Goal: Find specific page/section: Find specific page/section

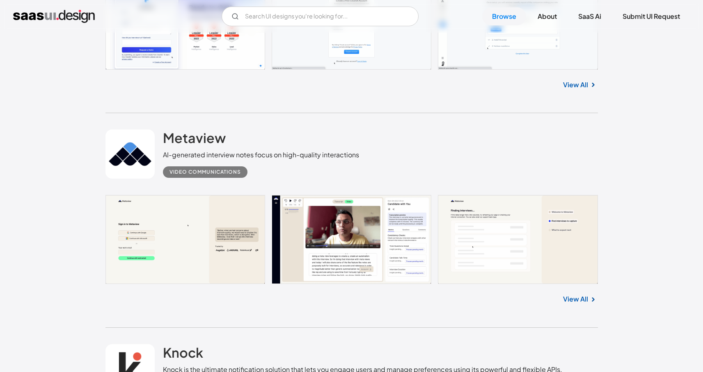
scroll to position [404, 0]
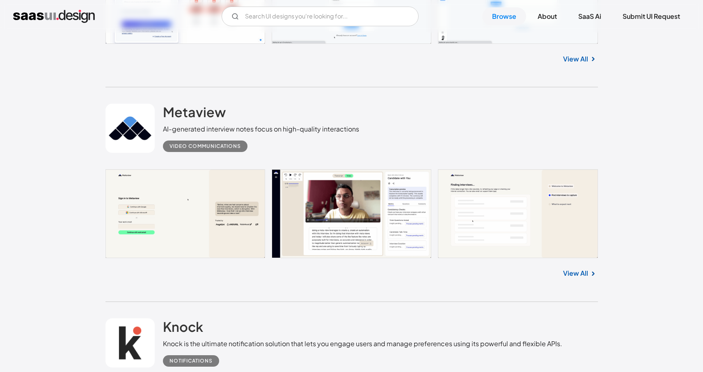
click at [171, 211] on link at bounding box center [351, 213] width 492 height 89
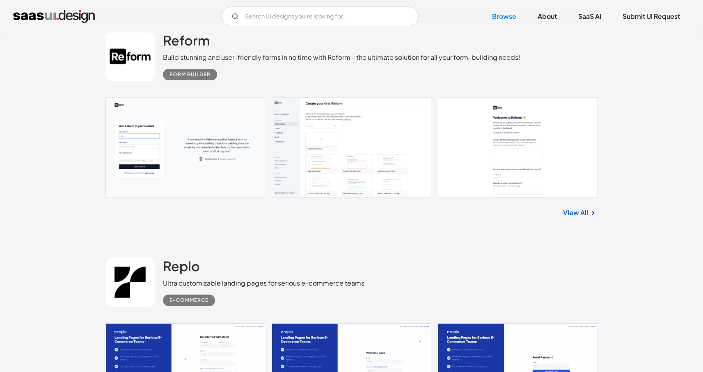
scroll to position [2927, 0]
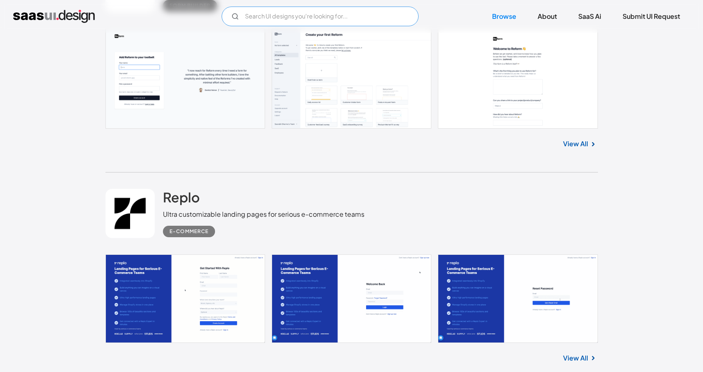
click at [261, 18] on input "Email Form" at bounding box center [319, 17] width 197 height 20
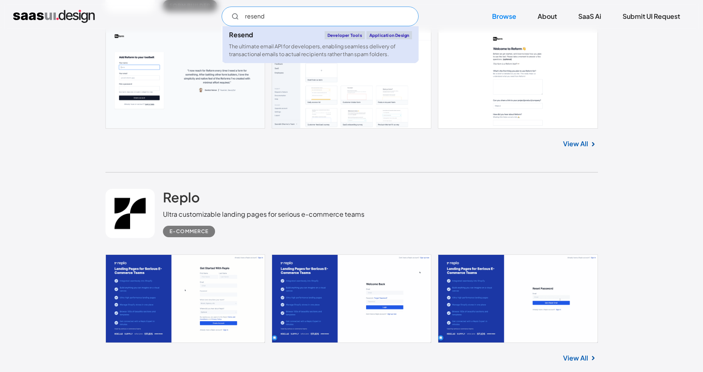
click at [261, 47] on div "The ultimate email API for developers, enabling seamless delivery of transactio…" at bounding box center [320, 51] width 183 height 16
type input "resend"
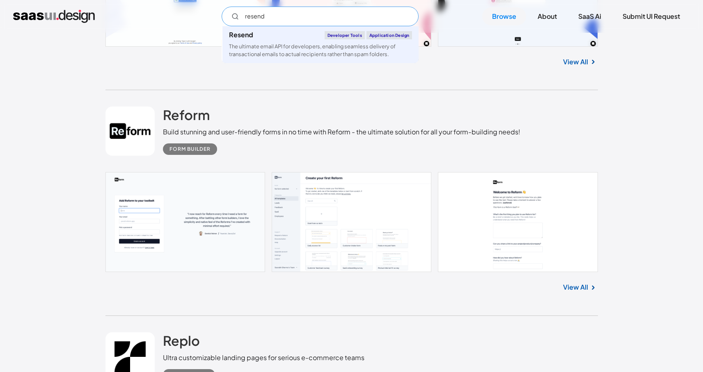
scroll to position [2776, 0]
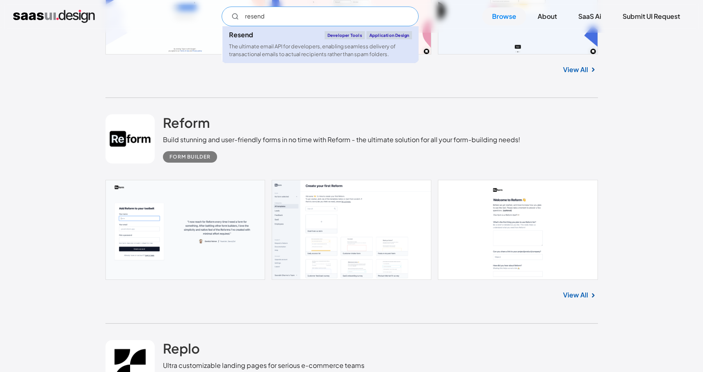
click at [248, 36] on div "Resend" at bounding box center [241, 35] width 24 height 7
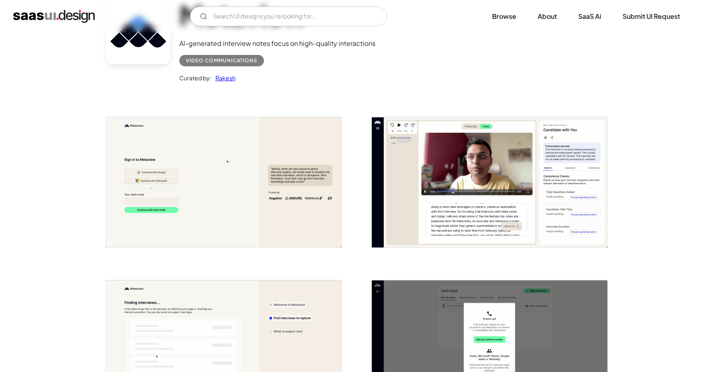
scroll to position [77, 0]
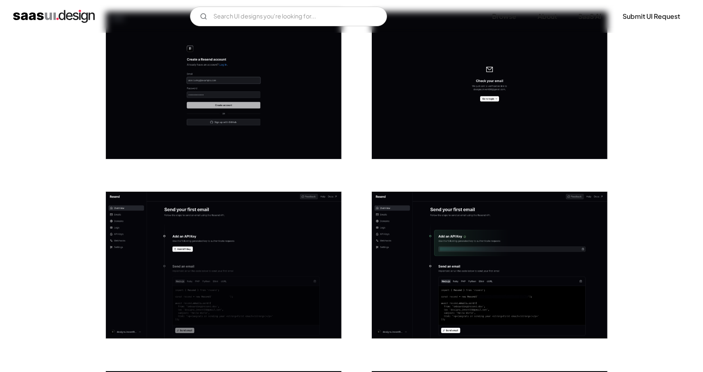
scroll to position [184, 0]
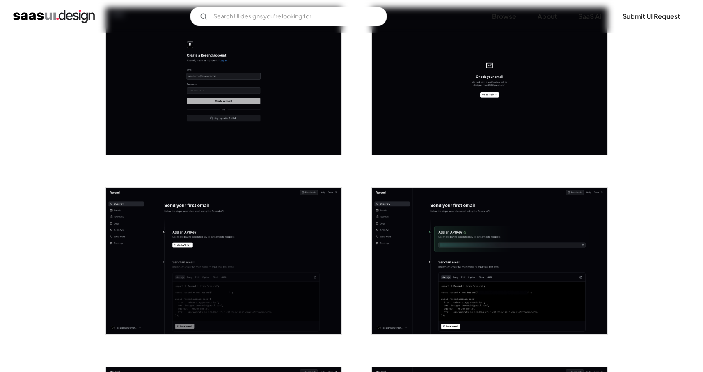
click at [230, 213] on img "open lightbox" at bounding box center [223, 261] width 235 height 147
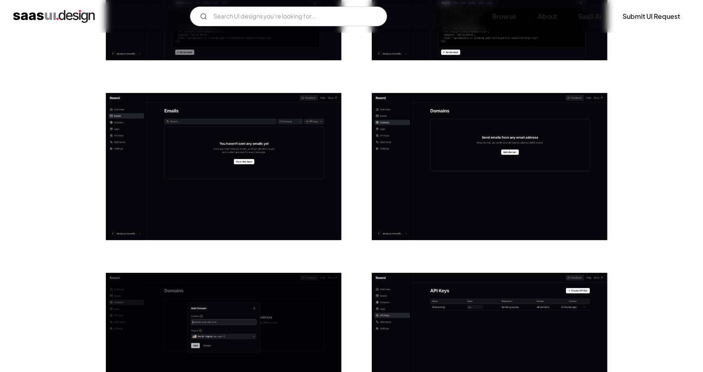
scroll to position [472, 0]
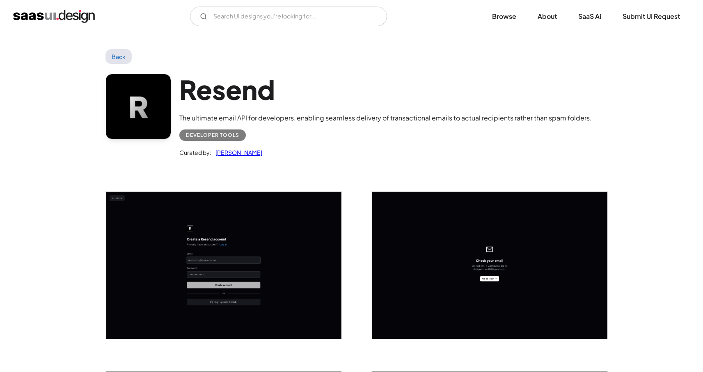
click at [386, 240] on img "open lightbox" at bounding box center [489, 265] width 235 height 147
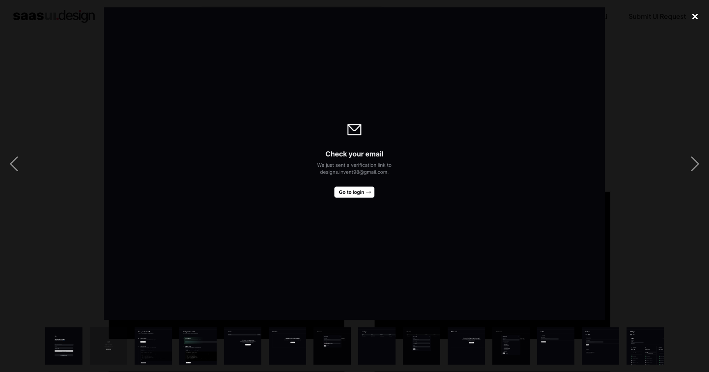
click at [697, 17] on div "close lightbox" at bounding box center [695, 16] width 28 height 18
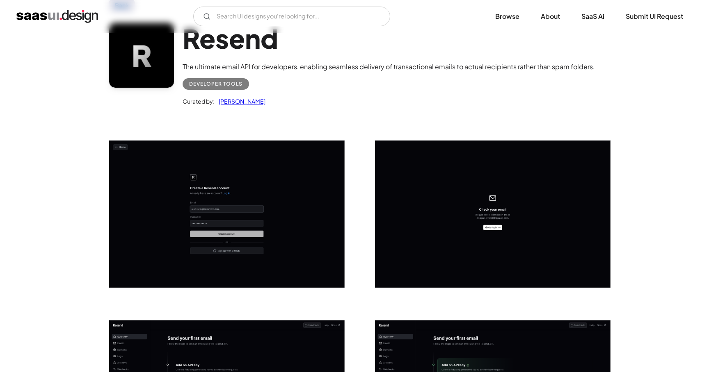
scroll to position [201, 0]
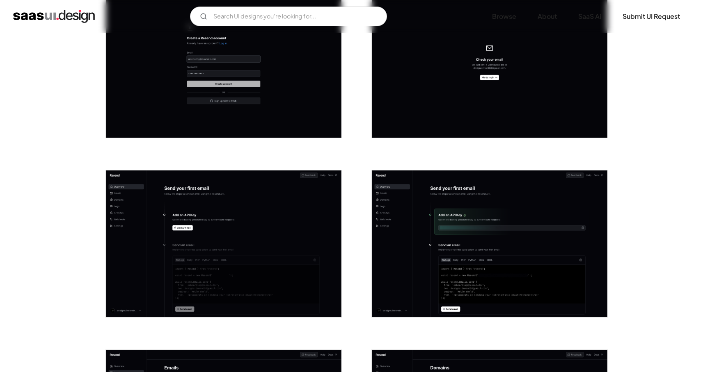
click at [214, 208] on img "open lightbox" at bounding box center [223, 244] width 235 height 147
